Goal: Task Accomplishment & Management: Use online tool/utility

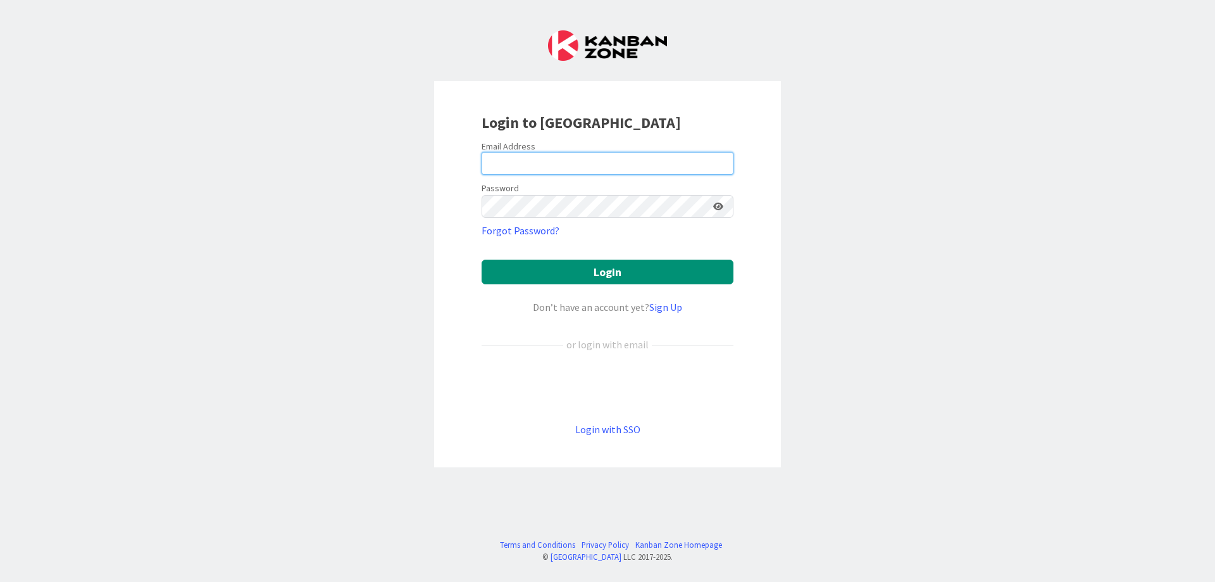
click at [574, 166] on input "email" at bounding box center [608, 163] width 252 height 23
type input "[PERSON_NAME][EMAIL_ADDRESS][DOMAIN_NAME]"
click at [482, 259] on button "Login" at bounding box center [608, 271] width 252 height 25
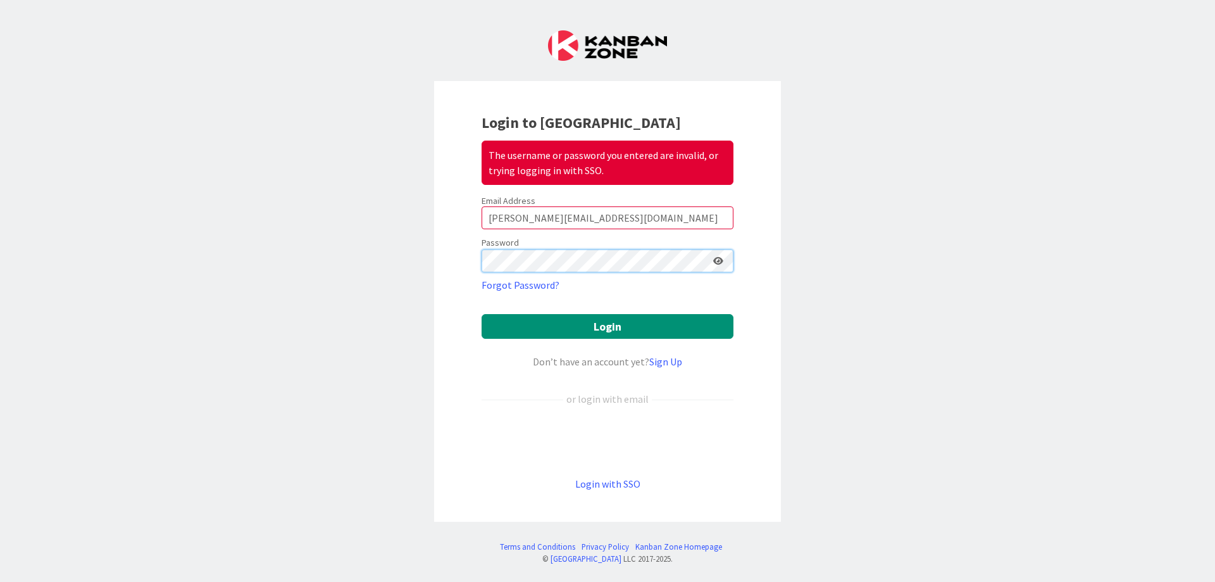
click at [462, 255] on div "Login to Kanban Zone The username or password you entered are invalid, or tryin…" at bounding box center [607, 301] width 347 height 441
click at [482, 314] on button "Login" at bounding box center [608, 326] width 252 height 25
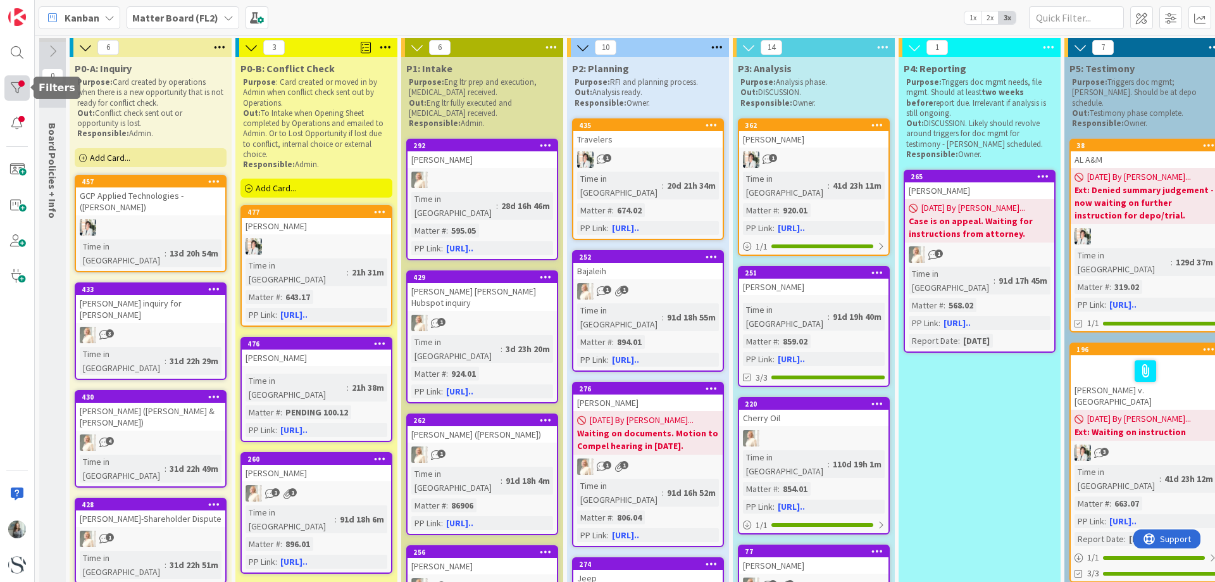
click at [17, 87] on div at bounding box center [16, 87] width 25 height 25
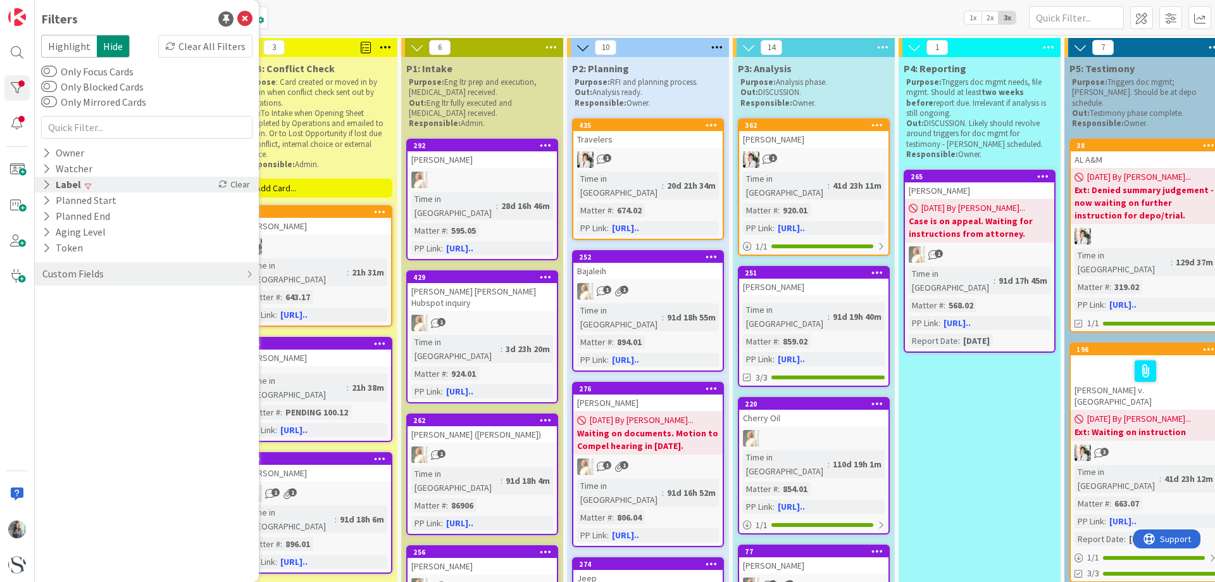
click at [48, 180] on icon at bounding box center [46, 184] width 8 height 11
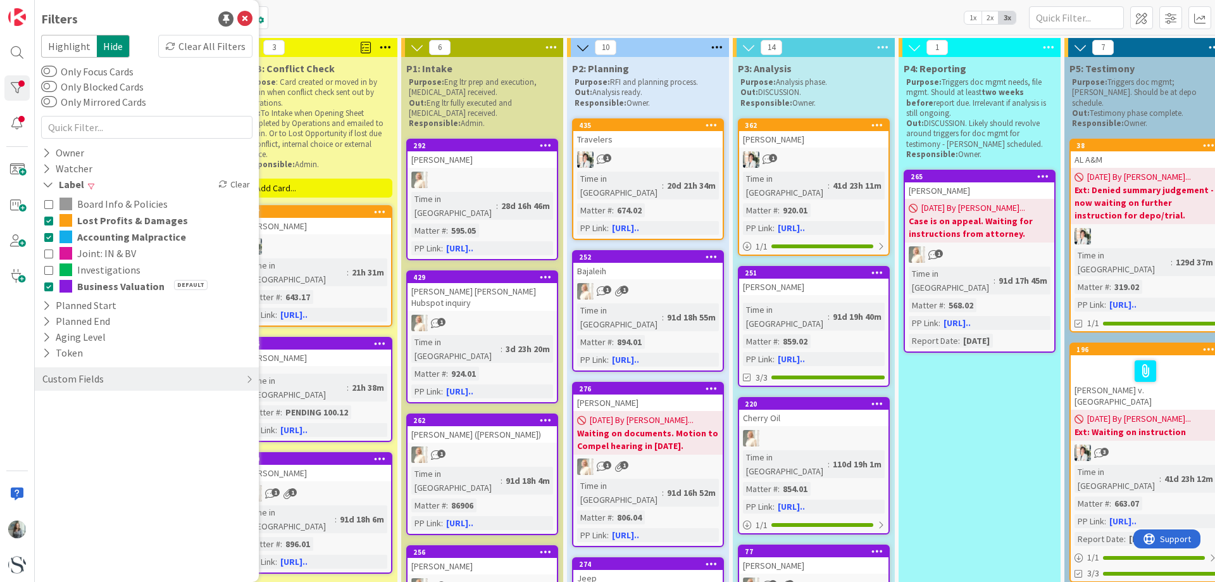
click at [53, 225] on button "Lost Profits & Damages" at bounding box center [146, 220] width 205 height 16
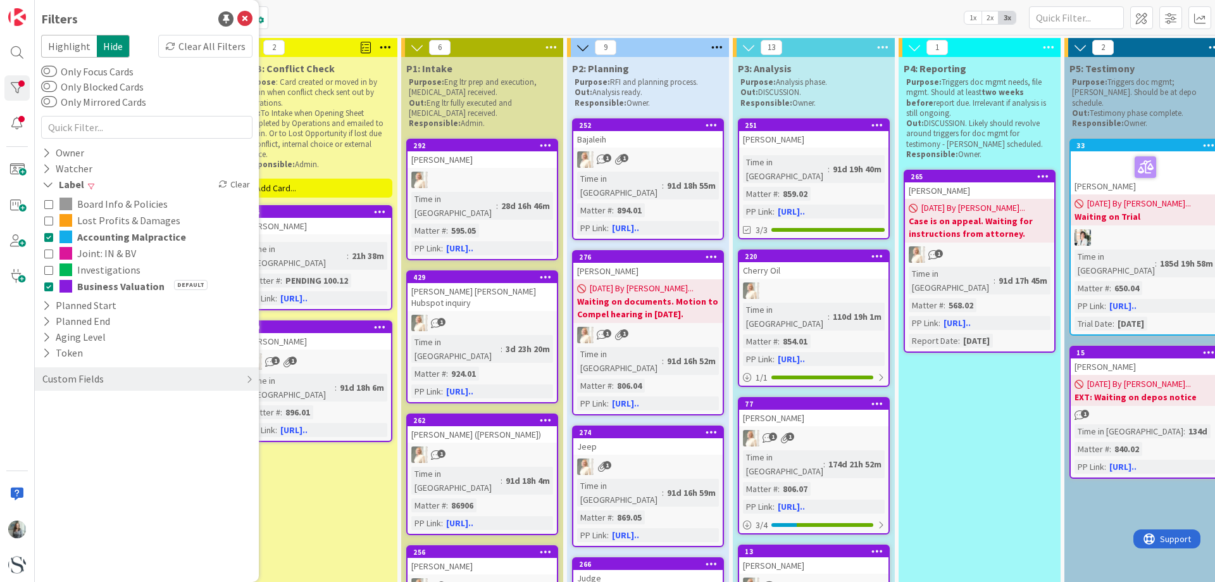
click at [53, 234] on button "Accounting Malpractice" at bounding box center [146, 236] width 205 height 16
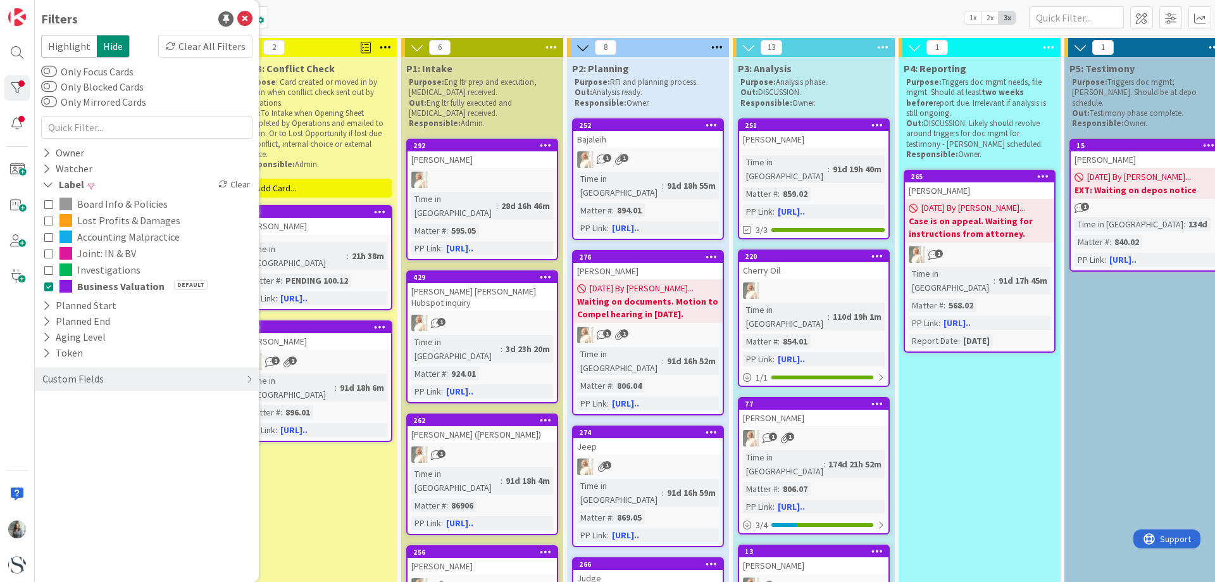
click at [49, 257] on icon at bounding box center [48, 253] width 9 height 9
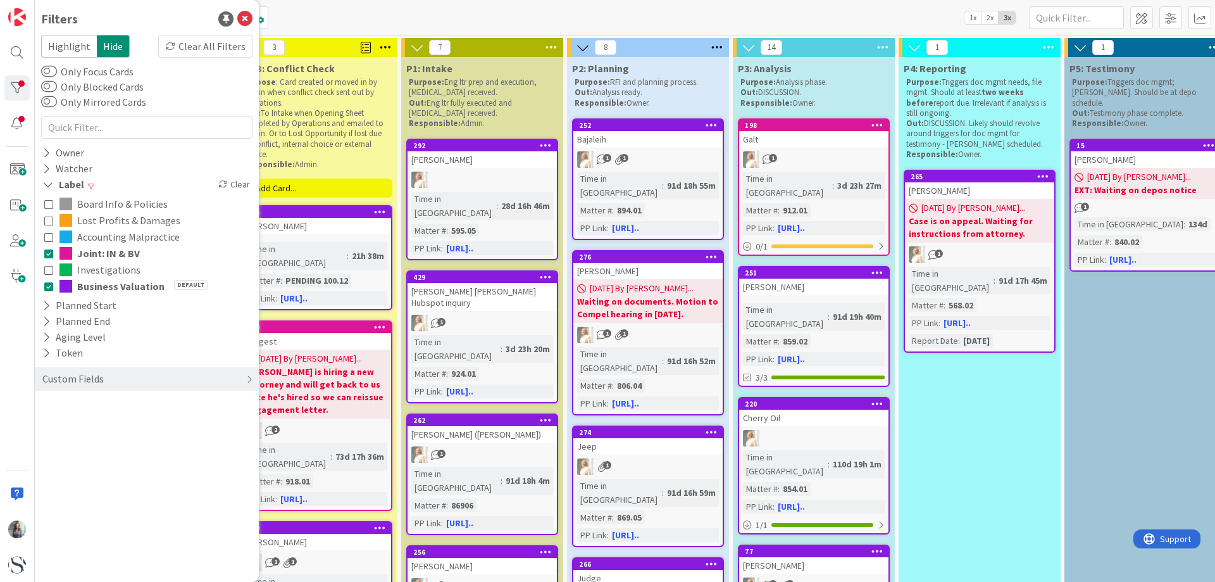
click at [49, 273] on icon at bounding box center [48, 269] width 9 height 9
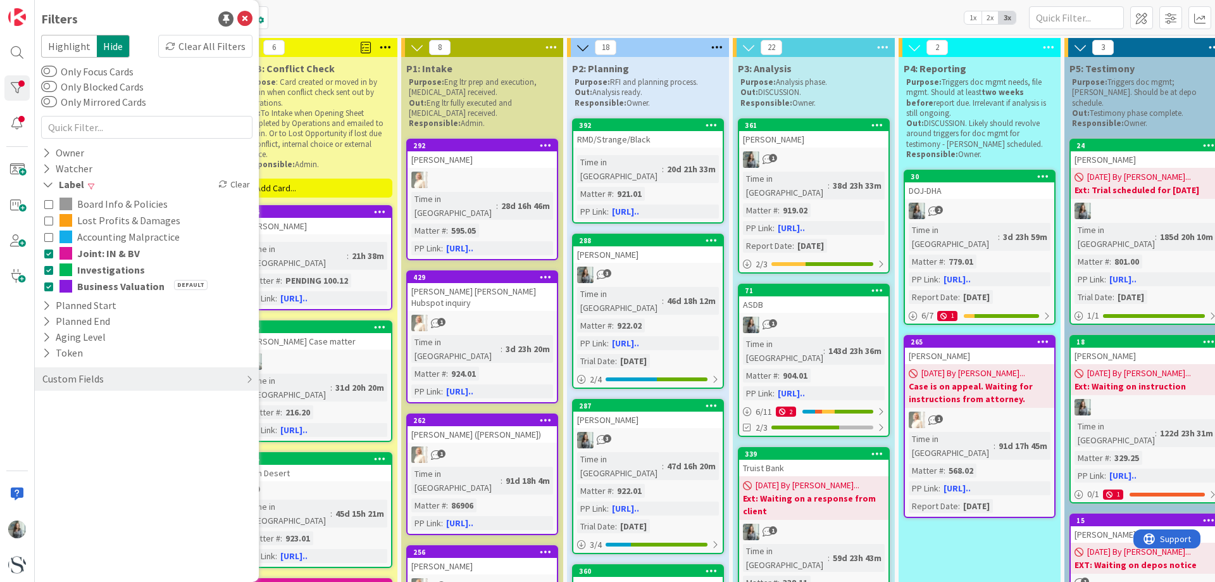
click at [49, 282] on icon at bounding box center [48, 286] width 9 height 9
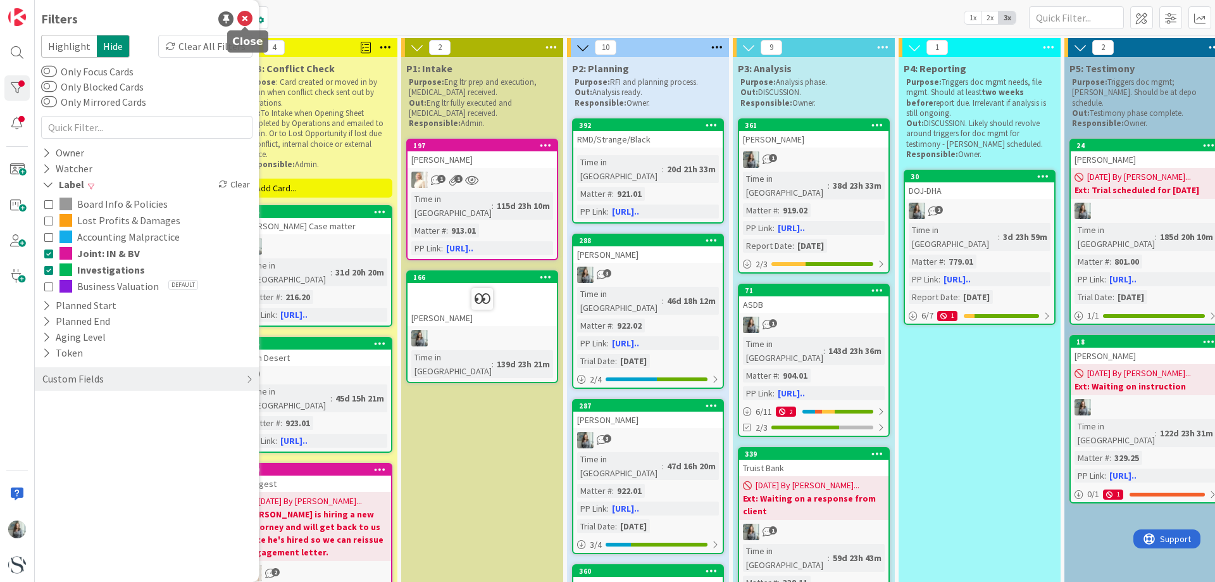
click at [242, 16] on icon at bounding box center [244, 18] width 15 height 15
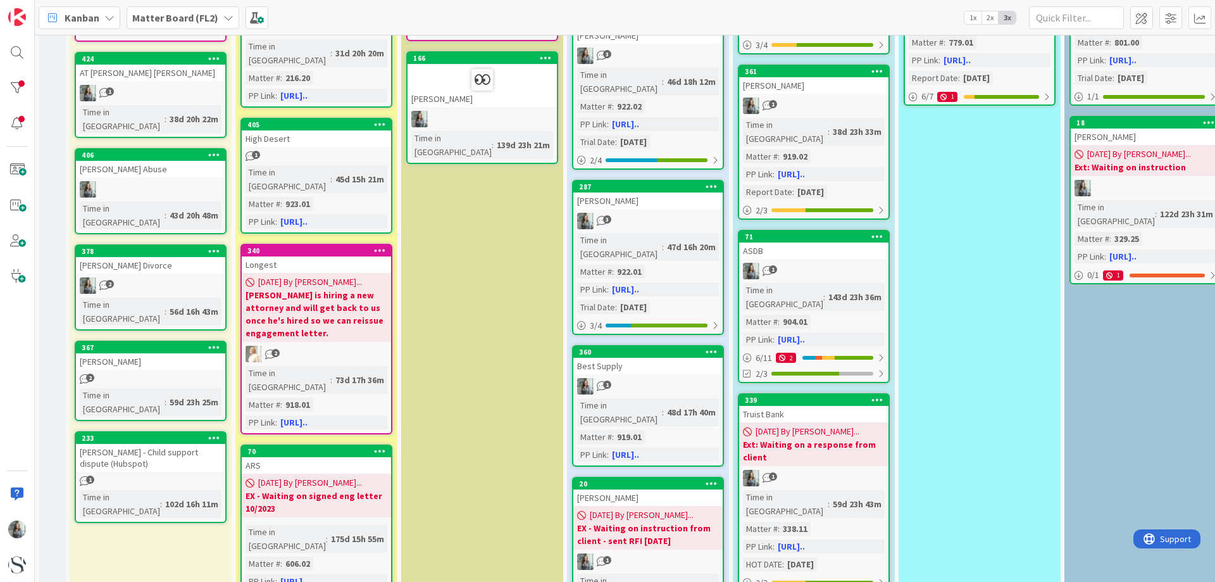
scroll to position [253, 0]
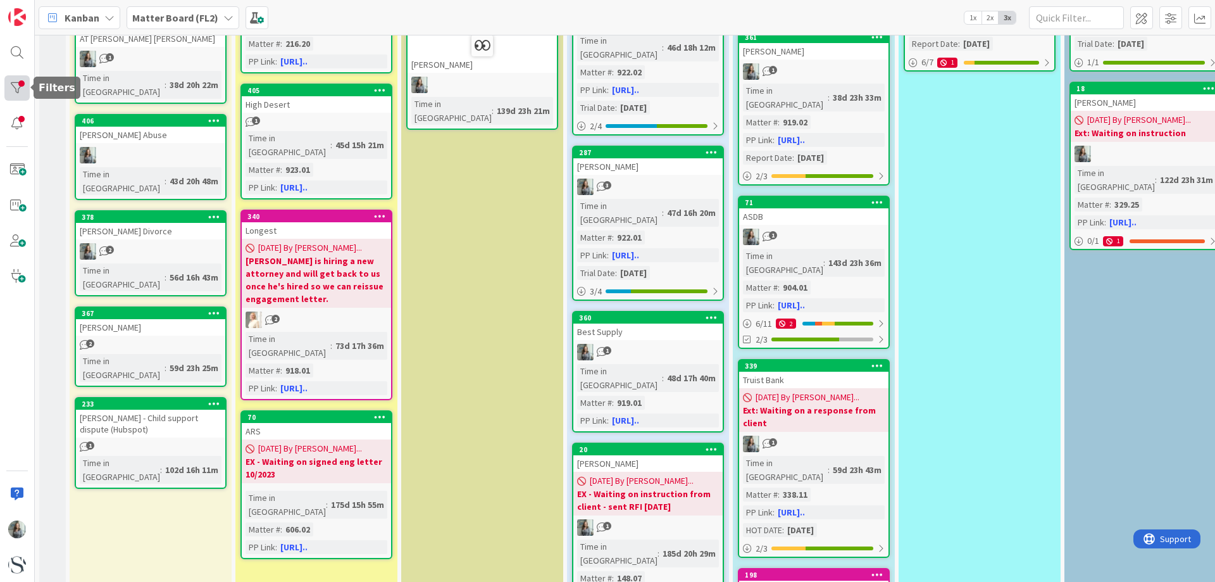
click at [16, 91] on div at bounding box center [16, 87] width 25 height 25
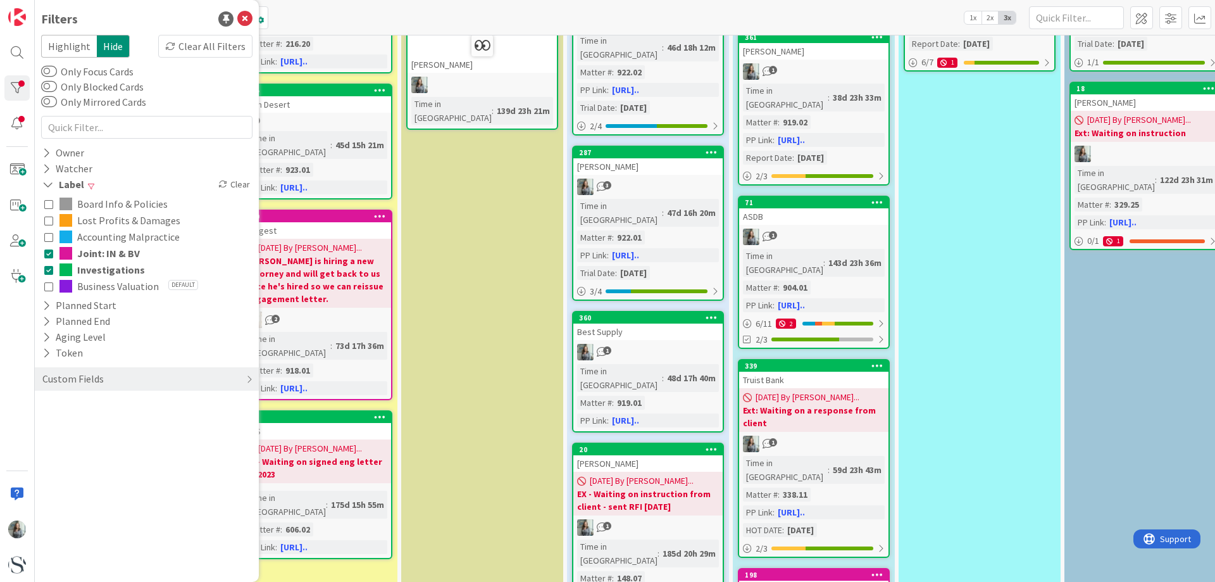
click at [51, 223] on icon at bounding box center [48, 220] width 9 height 9
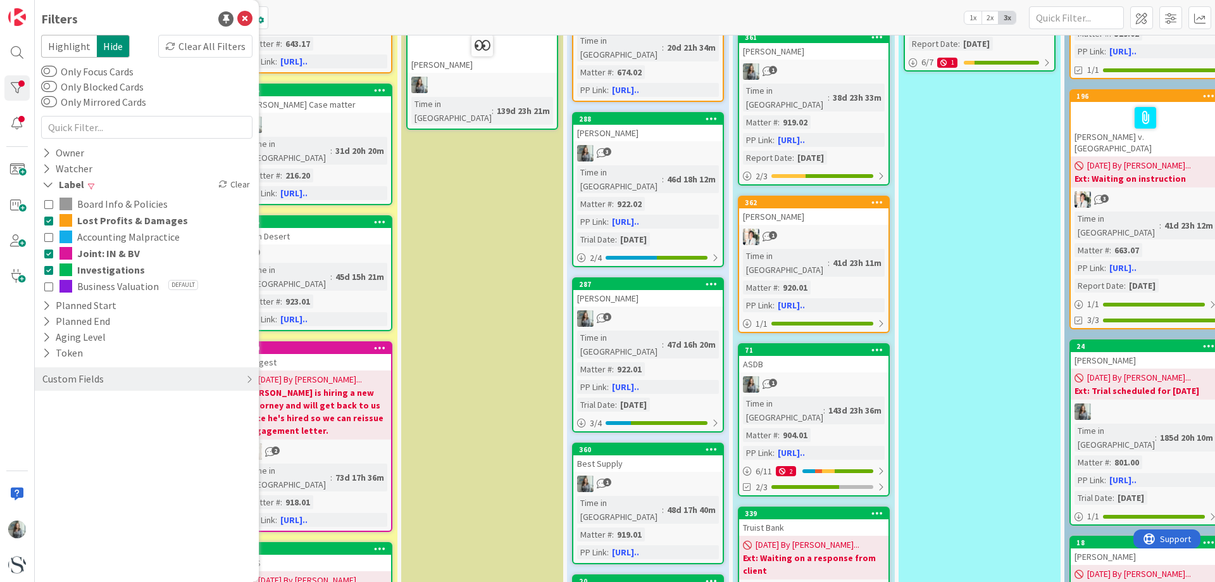
click at [51, 235] on icon at bounding box center [48, 236] width 9 height 9
click at [52, 258] on icon at bounding box center [48, 253] width 9 height 9
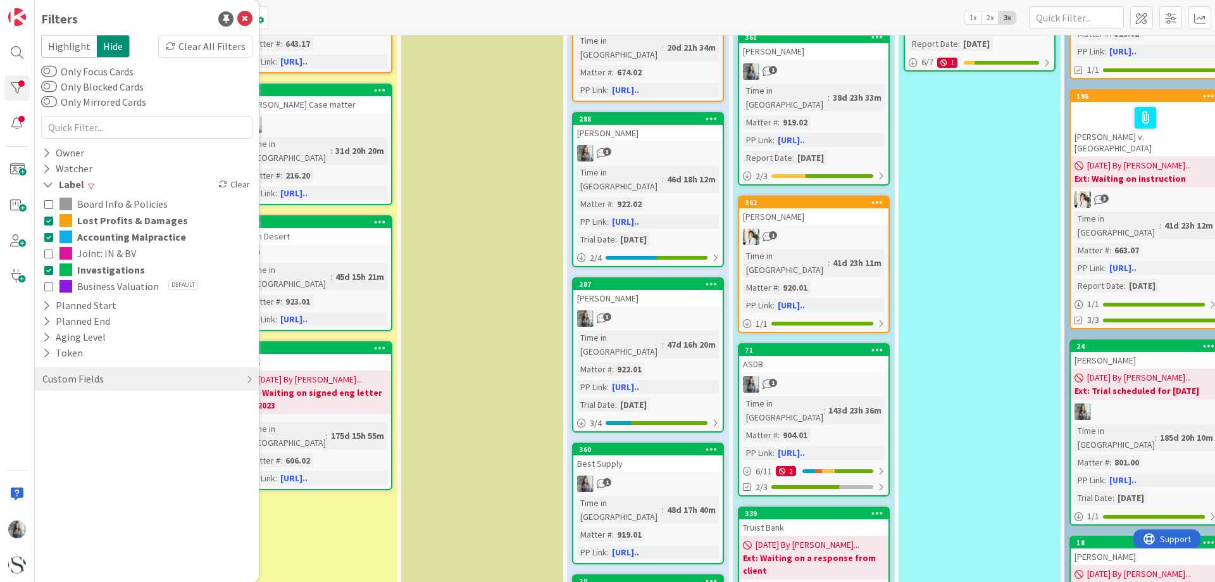
click at [50, 273] on icon at bounding box center [48, 269] width 9 height 9
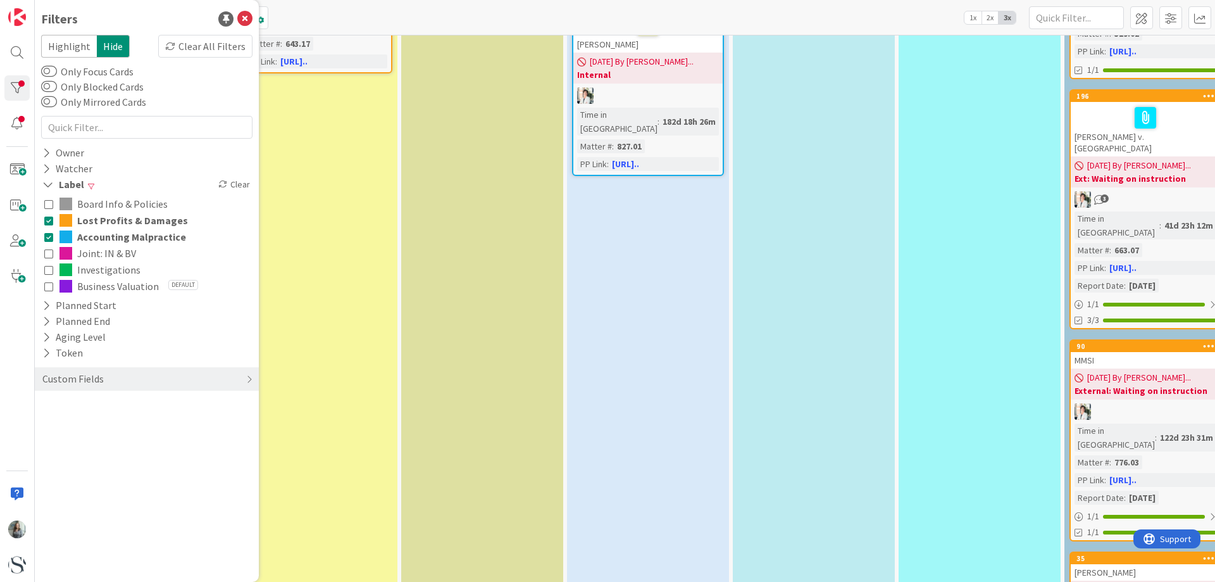
click at [48, 289] on icon at bounding box center [48, 286] width 9 height 9
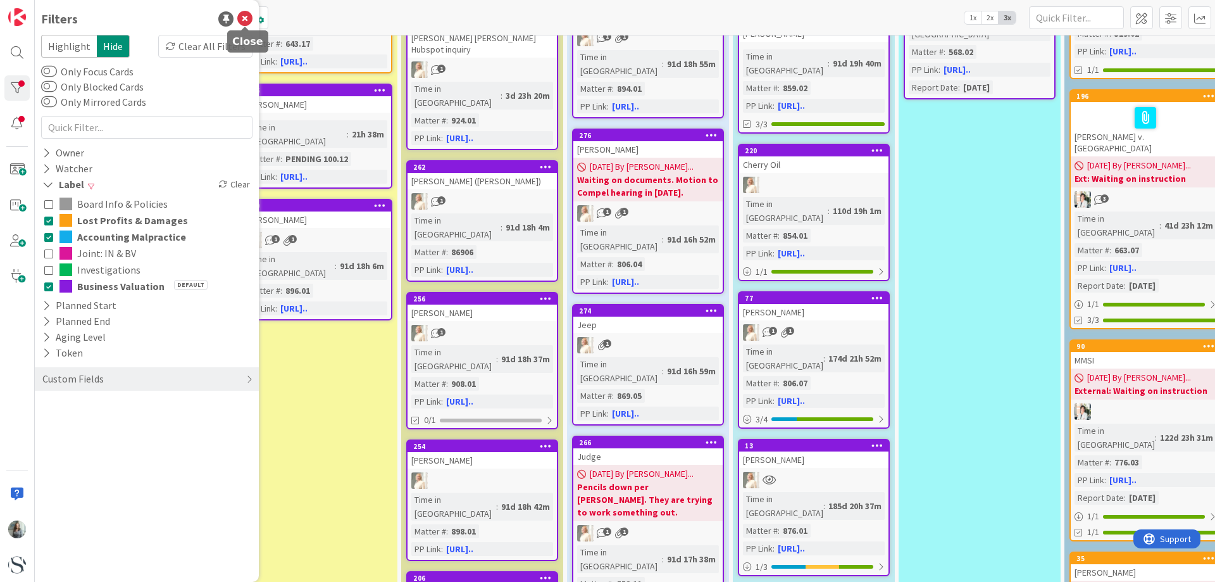
click at [242, 15] on icon at bounding box center [244, 18] width 15 height 15
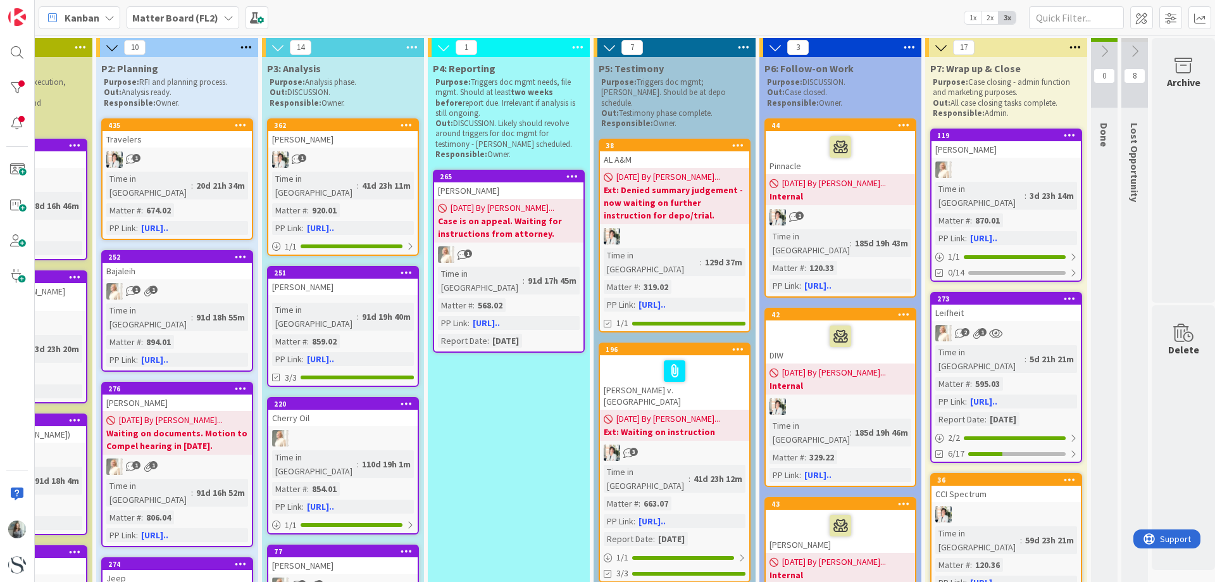
scroll to position [0, 472]
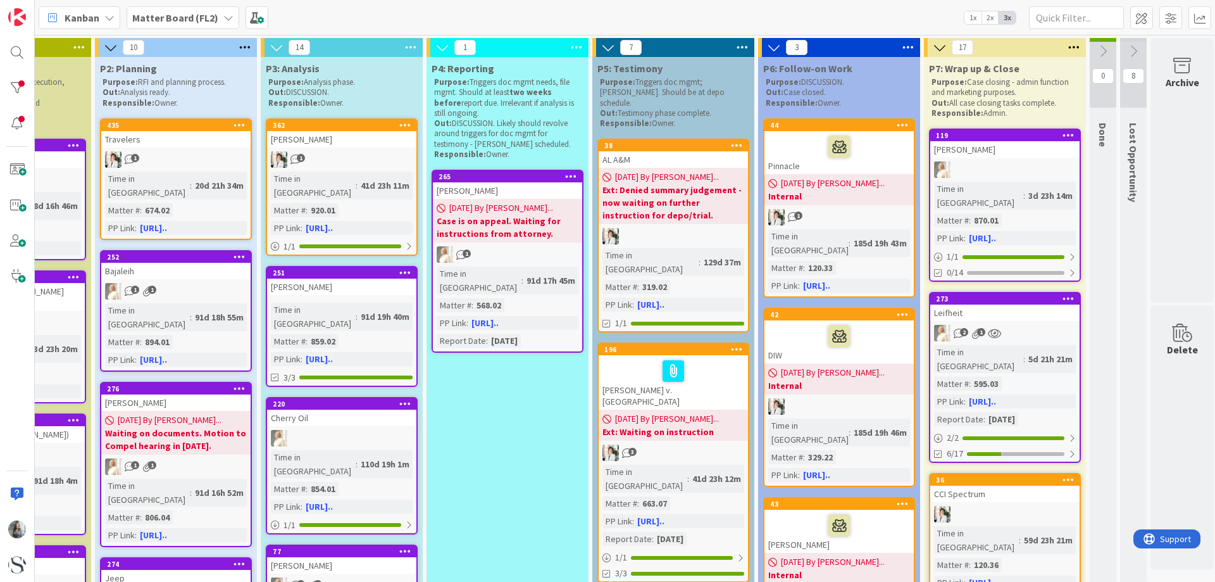
click at [1136, 53] on icon at bounding box center [1134, 51] width 14 height 14
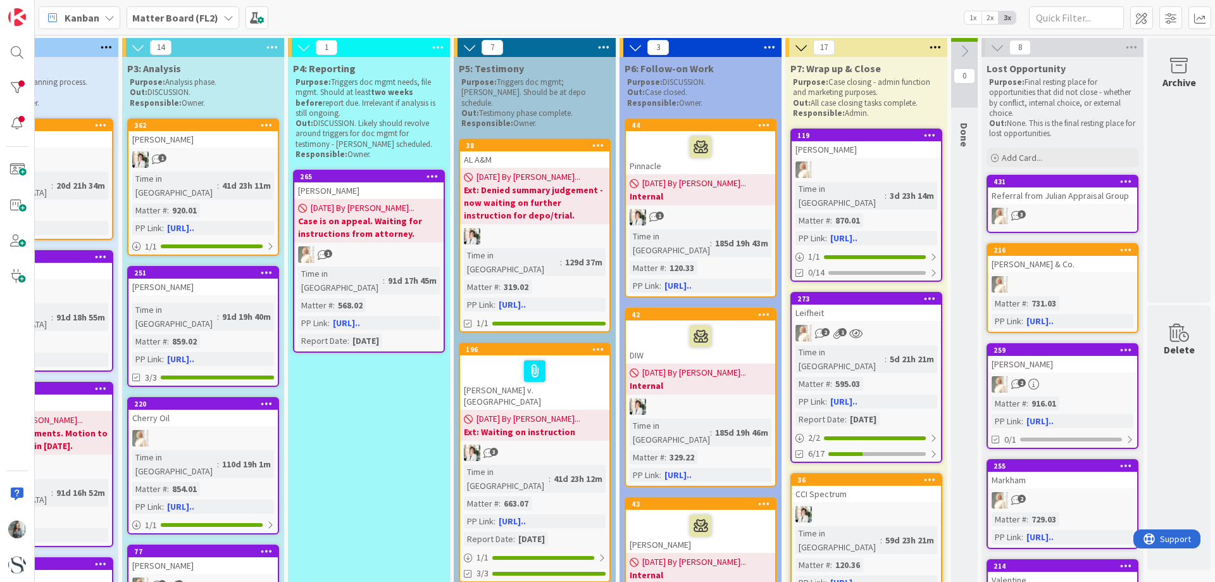
scroll to position [0, 620]
click at [959, 53] on icon at bounding box center [965, 51] width 14 height 14
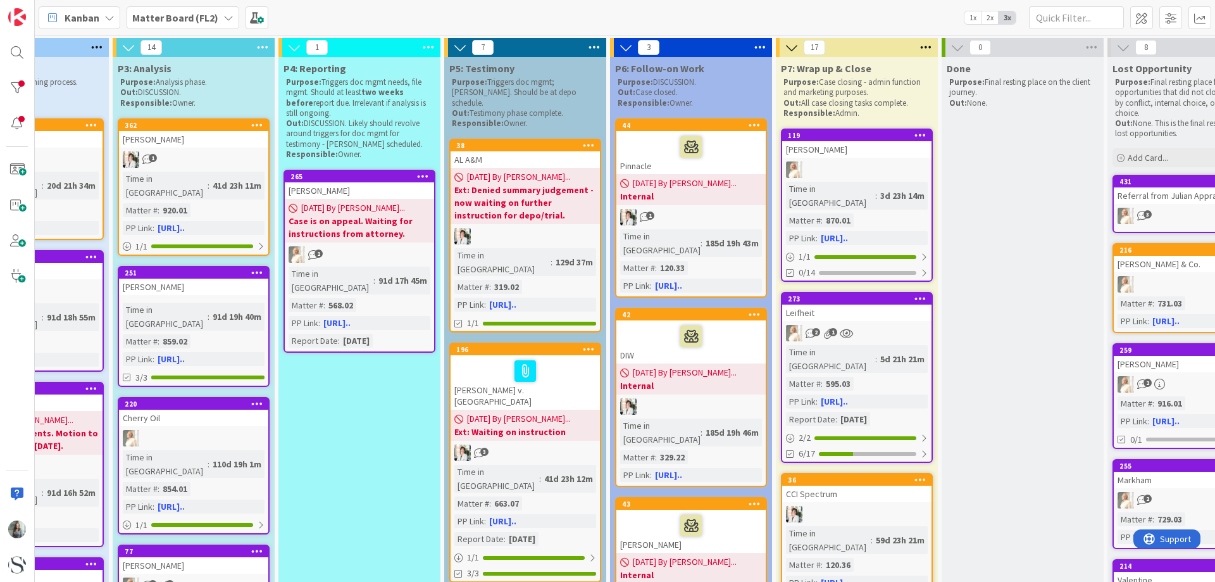
click at [956, 47] on icon at bounding box center [958, 48] width 14 height 14
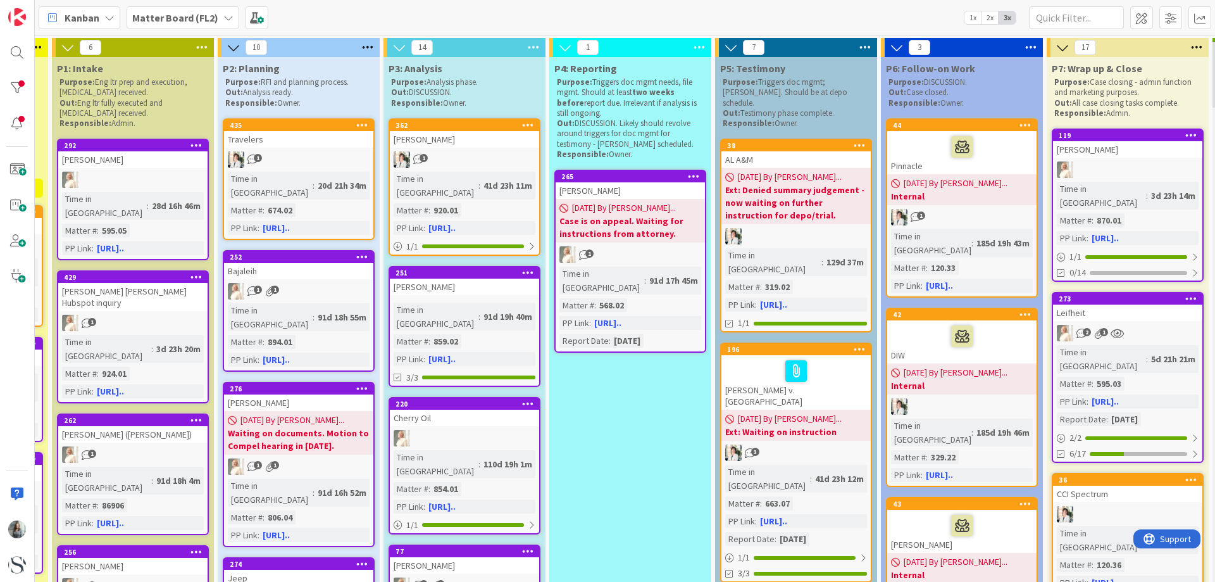
scroll to position [0, 342]
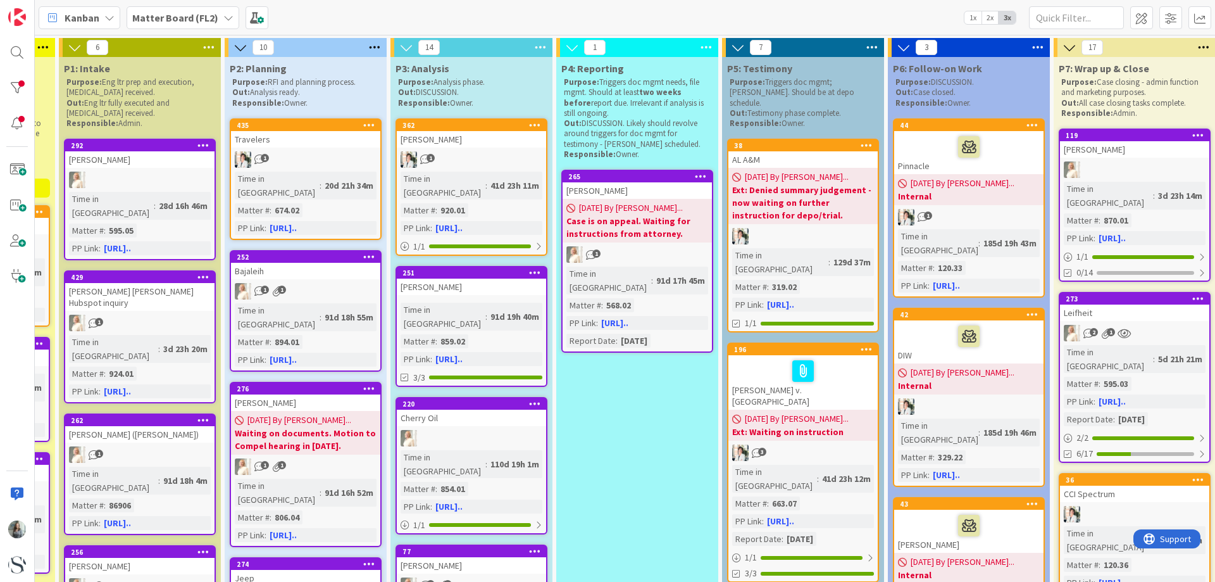
click at [15, 75] on div at bounding box center [17, 291] width 35 height 582
click at [20, 82] on div at bounding box center [16, 87] width 25 height 25
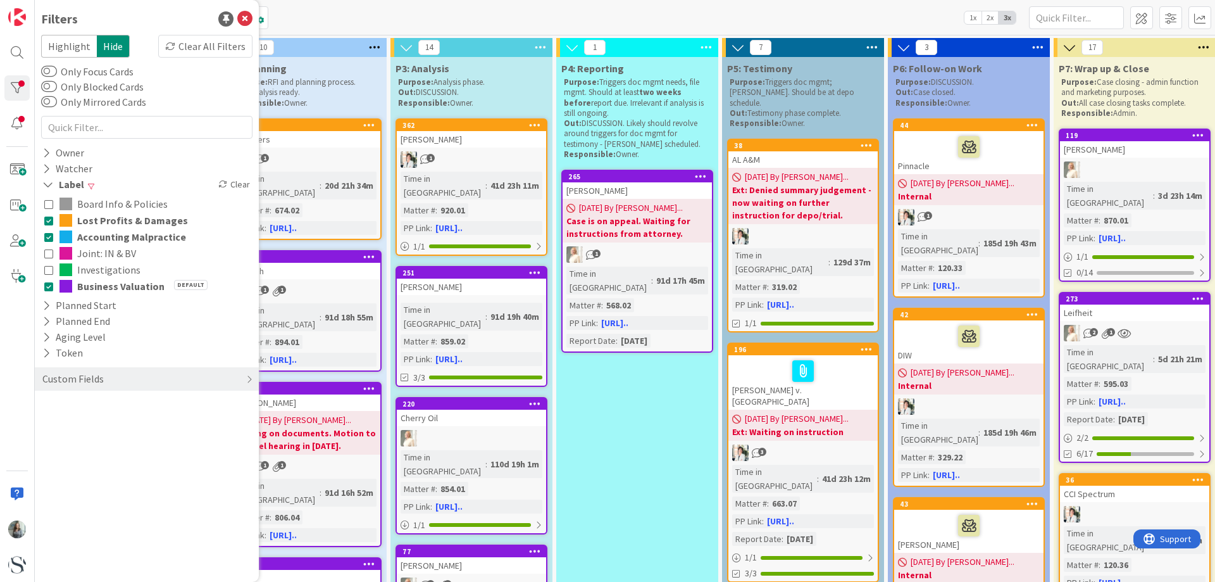
click at [47, 221] on icon at bounding box center [48, 220] width 9 height 9
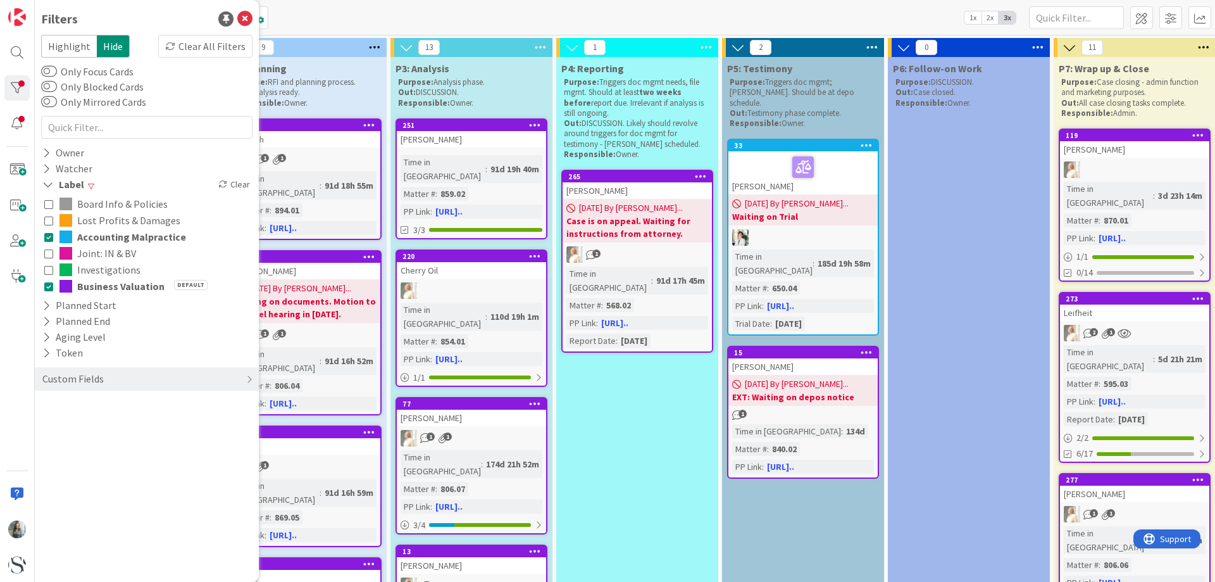
click at [53, 234] on button "Accounting Malpractice" at bounding box center [146, 236] width 205 height 16
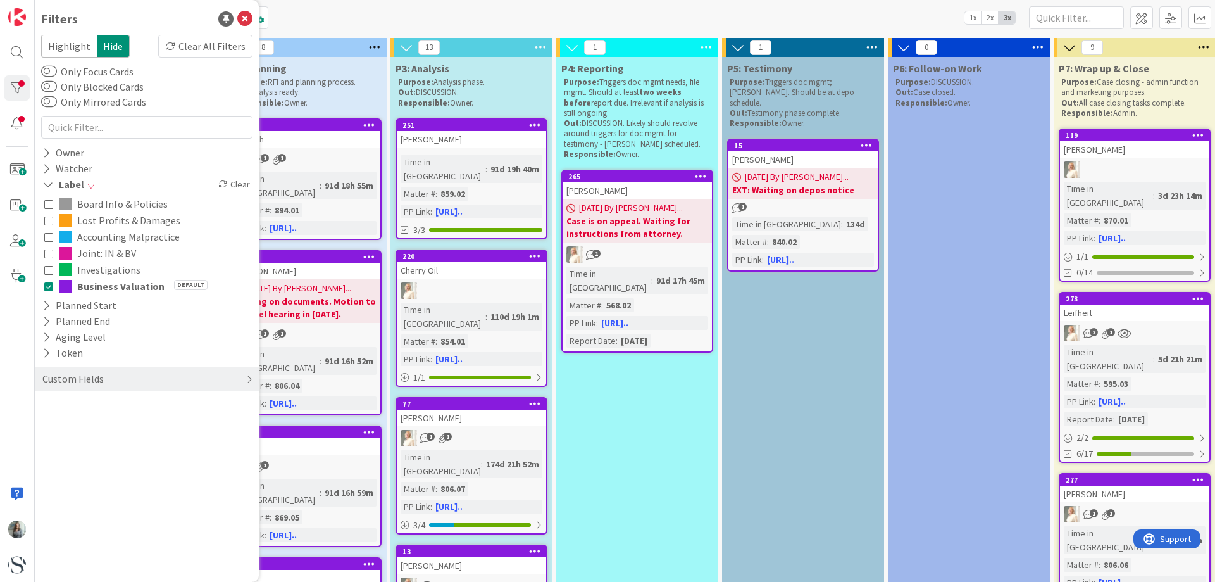
click at [46, 258] on icon at bounding box center [48, 253] width 9 height 9
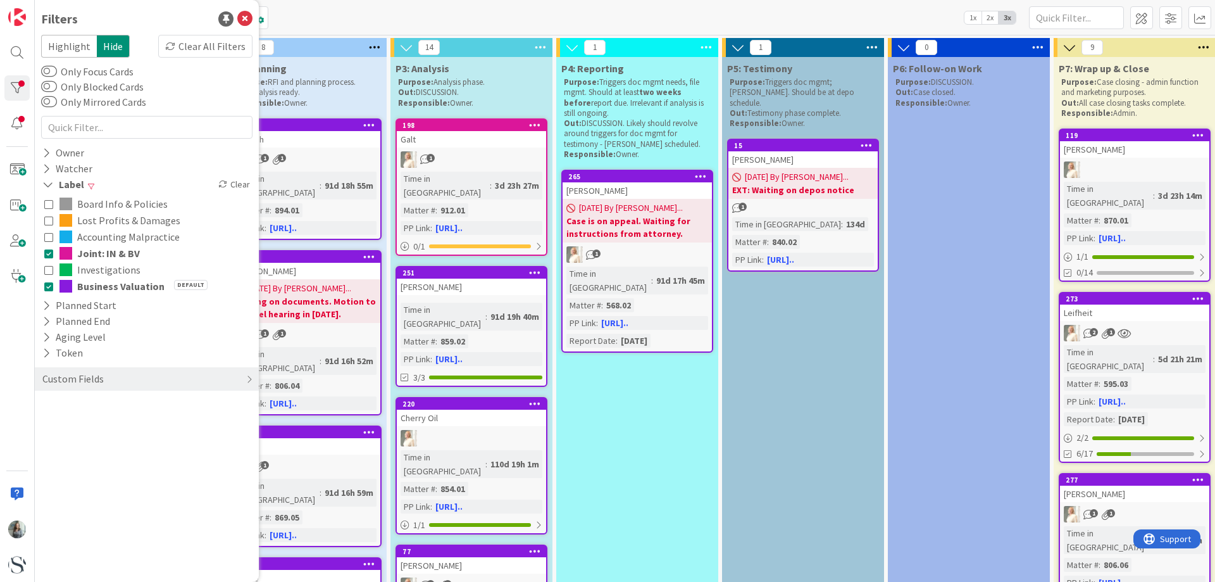
click at [47, 268] on icon at bounding box center [48, 269] width 9 height 9
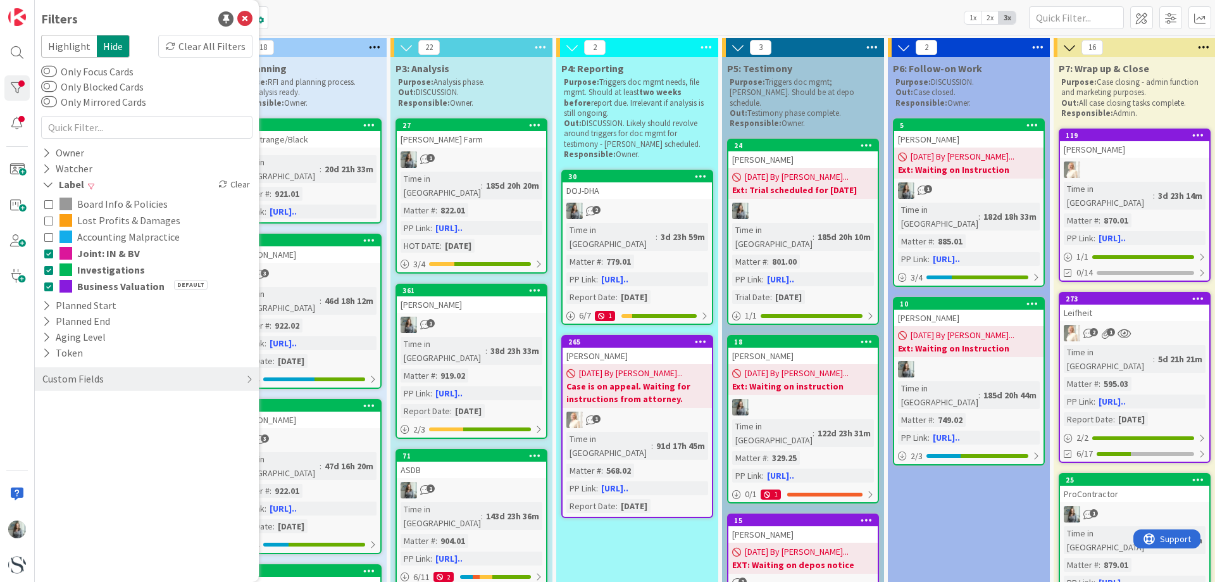
click at [50, 288] on icon at bounding box center [48, 286] width 9 height 9
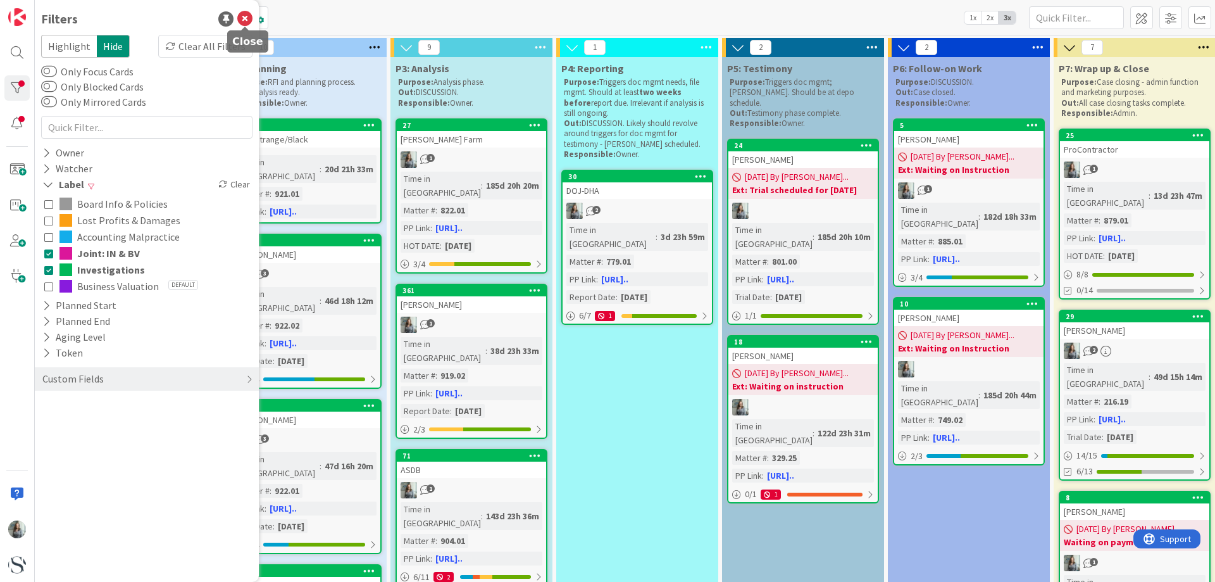
click at [244, 22] on icon at bounding box center [244, 18] width 15 height 15
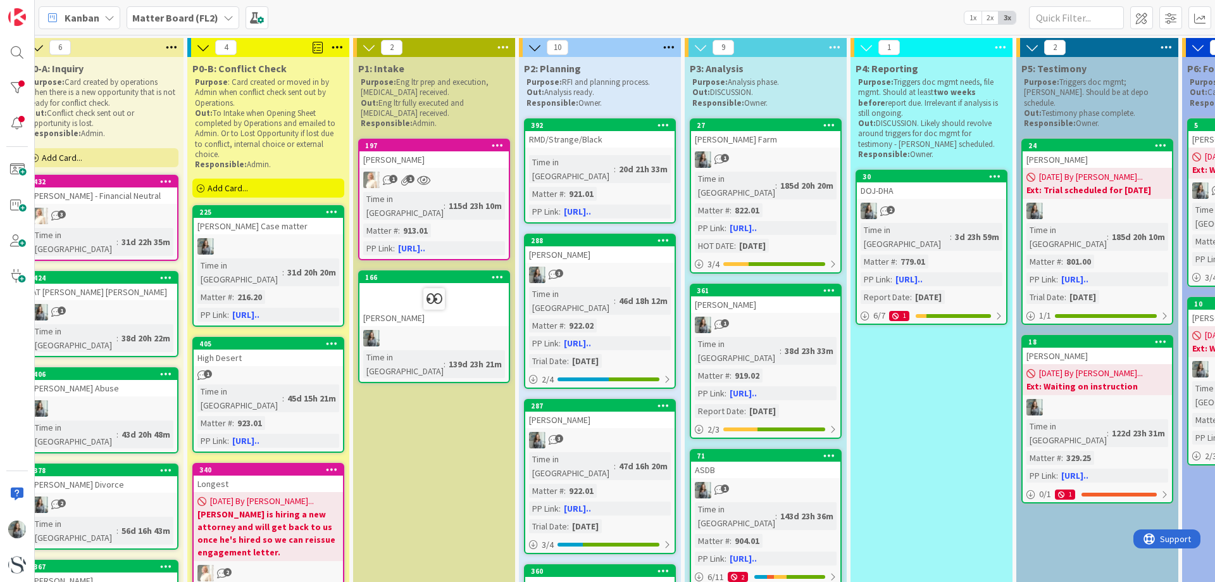
scroll to position [0, 46]
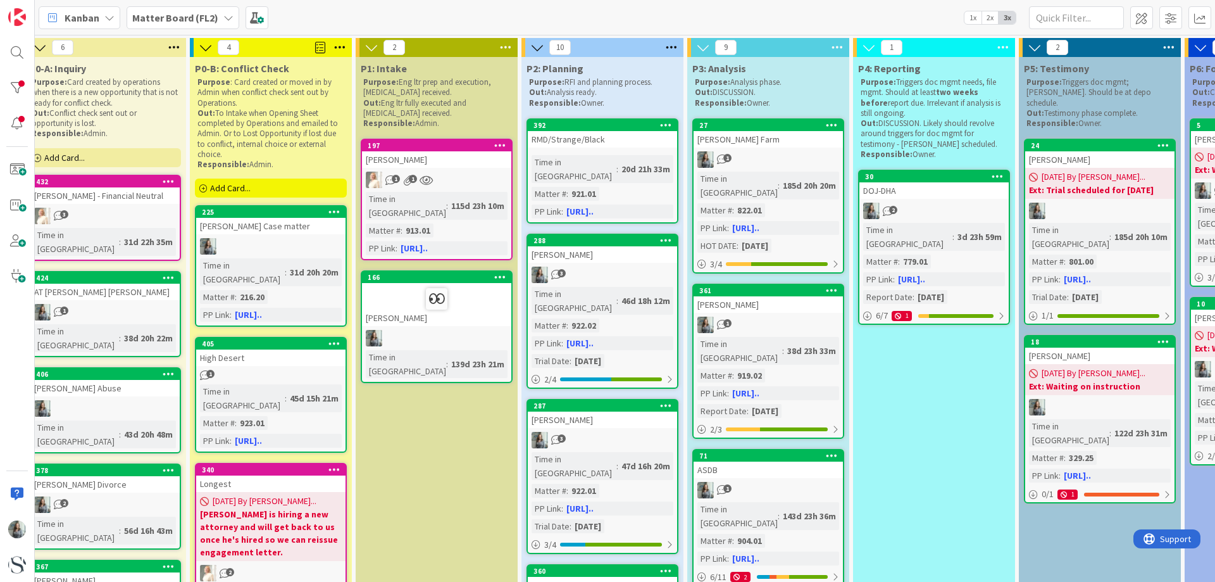
click at [970, 17] on span "1x" at bounding box center [973, 17] width 17 height 13
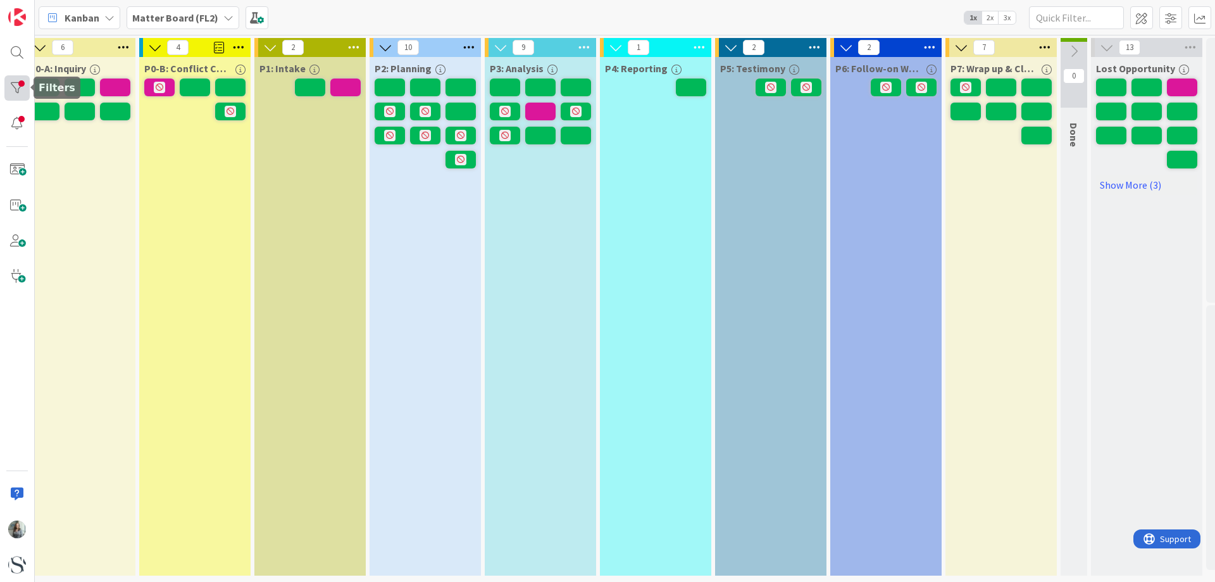
click at [20, 90] on div at bounding box center [16, 87] width 25 height 25
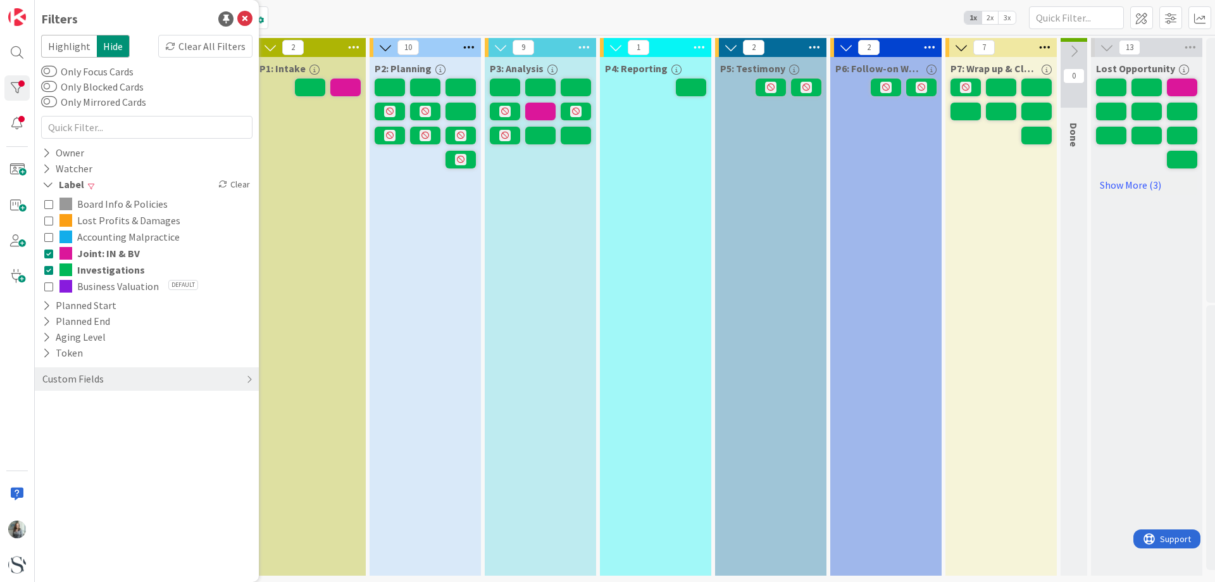
click at [50, 219] on icon at bounding box center [48, 220] width 9 height 9
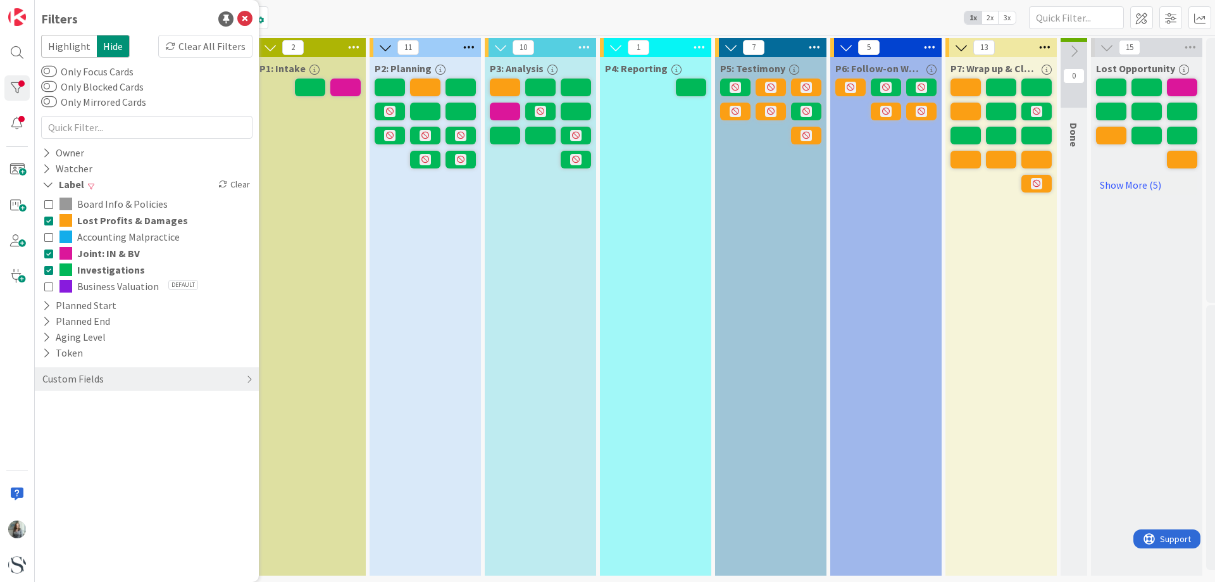
click at [47, 234] on icon at bounding box center [48, 236] width 9 height 9
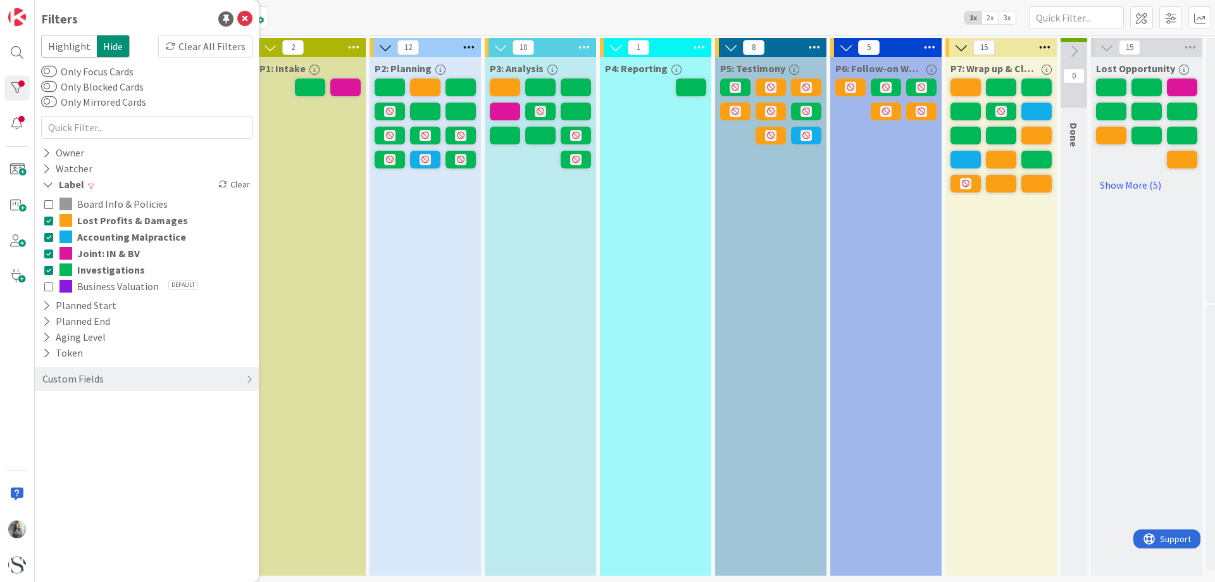
click at [47, 284] on icon at bounding box center [48, 286] width 9 height 9
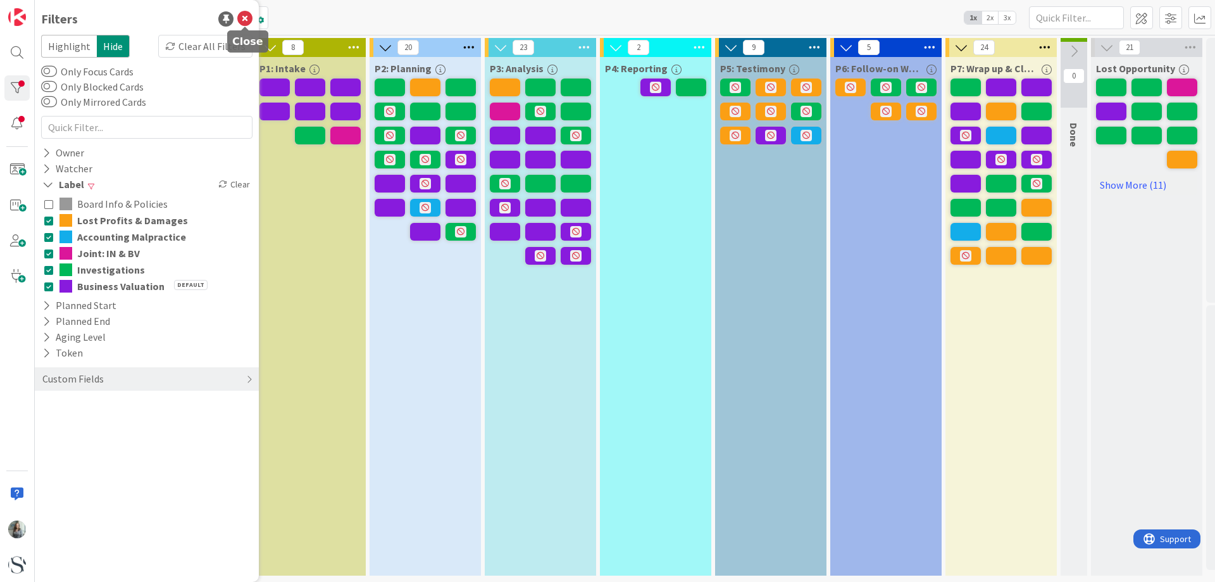
click at [241, 16] on icon at bounding box center [244, 18] width 15 height 15
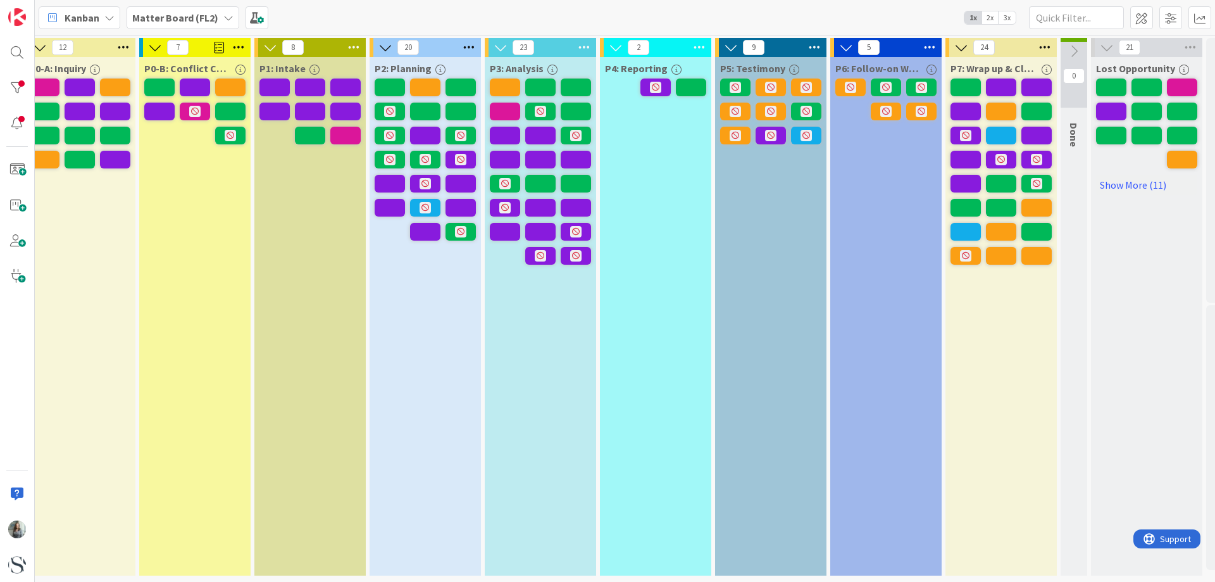
click at [992, 22] on span "2x" at bounding box center [990, 17] width 17 height 13
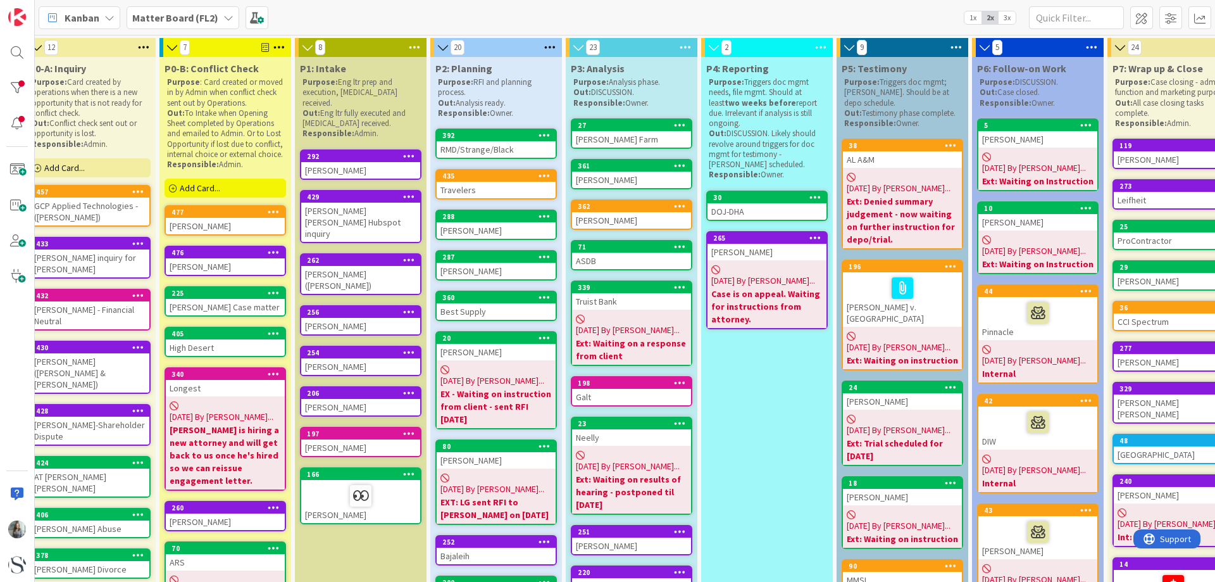
click at [1008, 18] on span "3x" at bounding box center [1007, 17] width 17 height 13
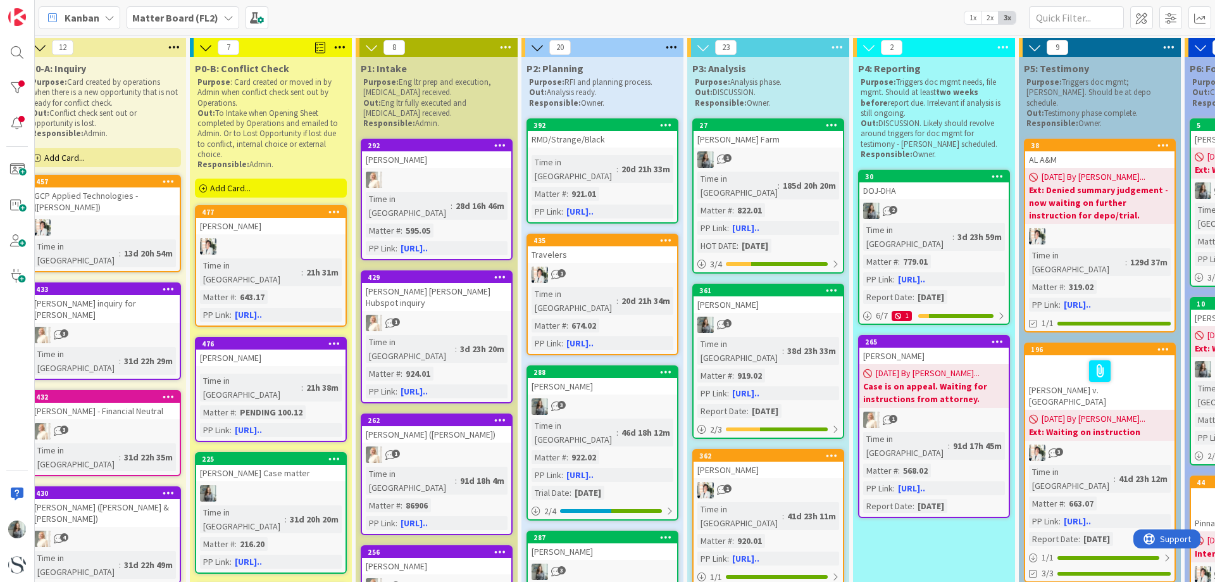
click at [106, 20] on icon at bounding box center [109, 18] width 10 height 10
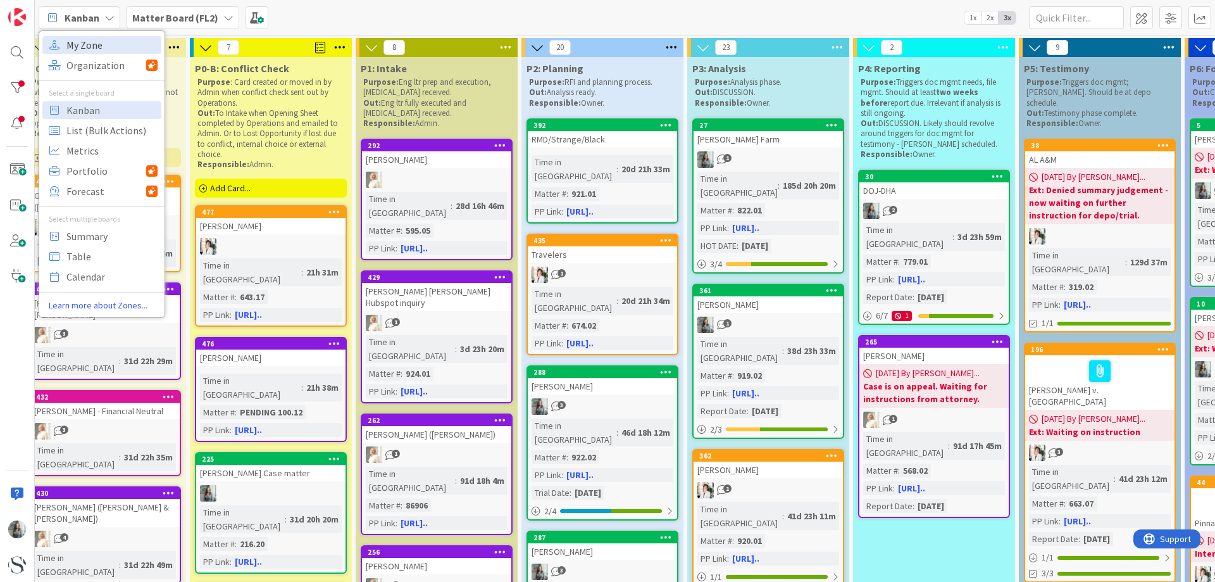
click at [92, 42] on span "My Zone" at bounding box center [111, 44] width 91 height 19
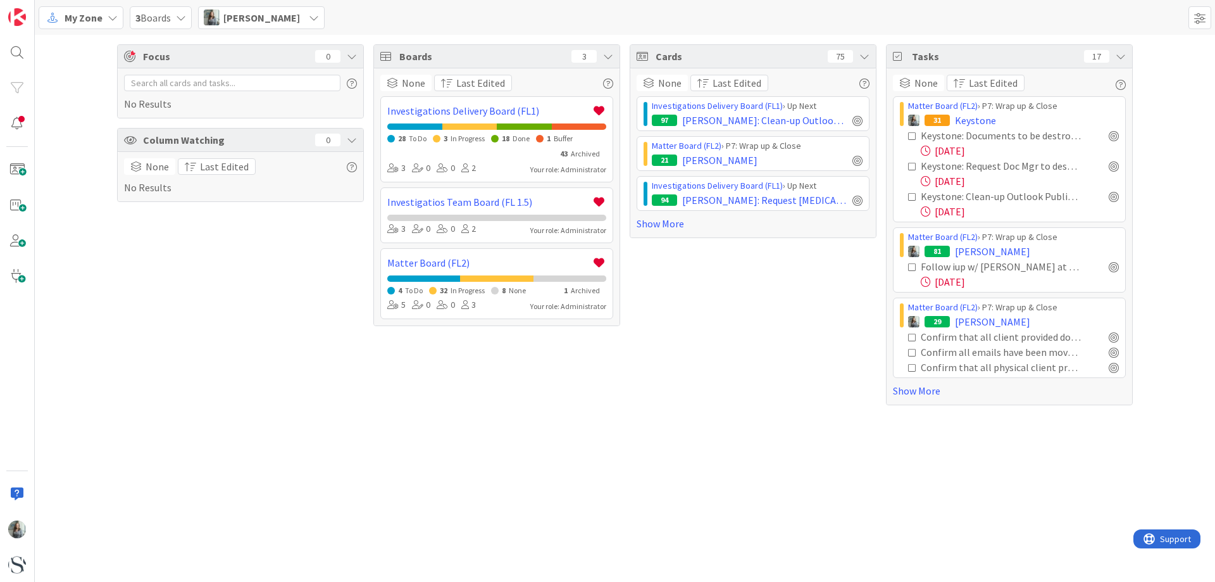
click at [104, 18] on div "My Zone" at bounding box center [81, 17] width 85 height 23
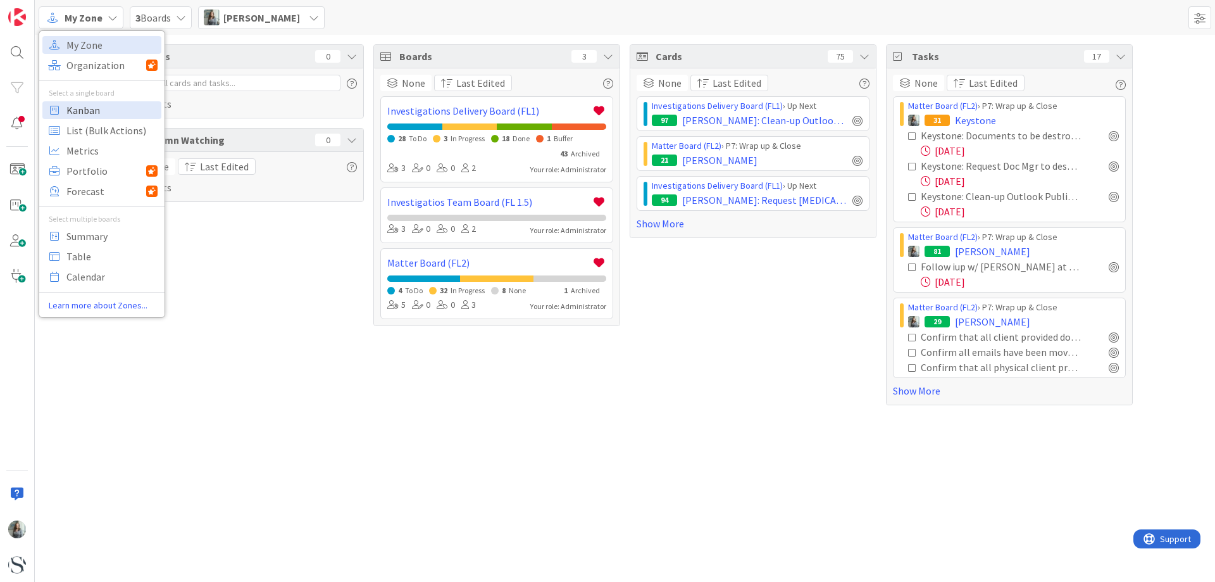
click at [81, 106] on span "Kanban" at bounding box center [111, 110] width 91 height 19
